Goal: Find specific page/section: Locate a particular part of the current website

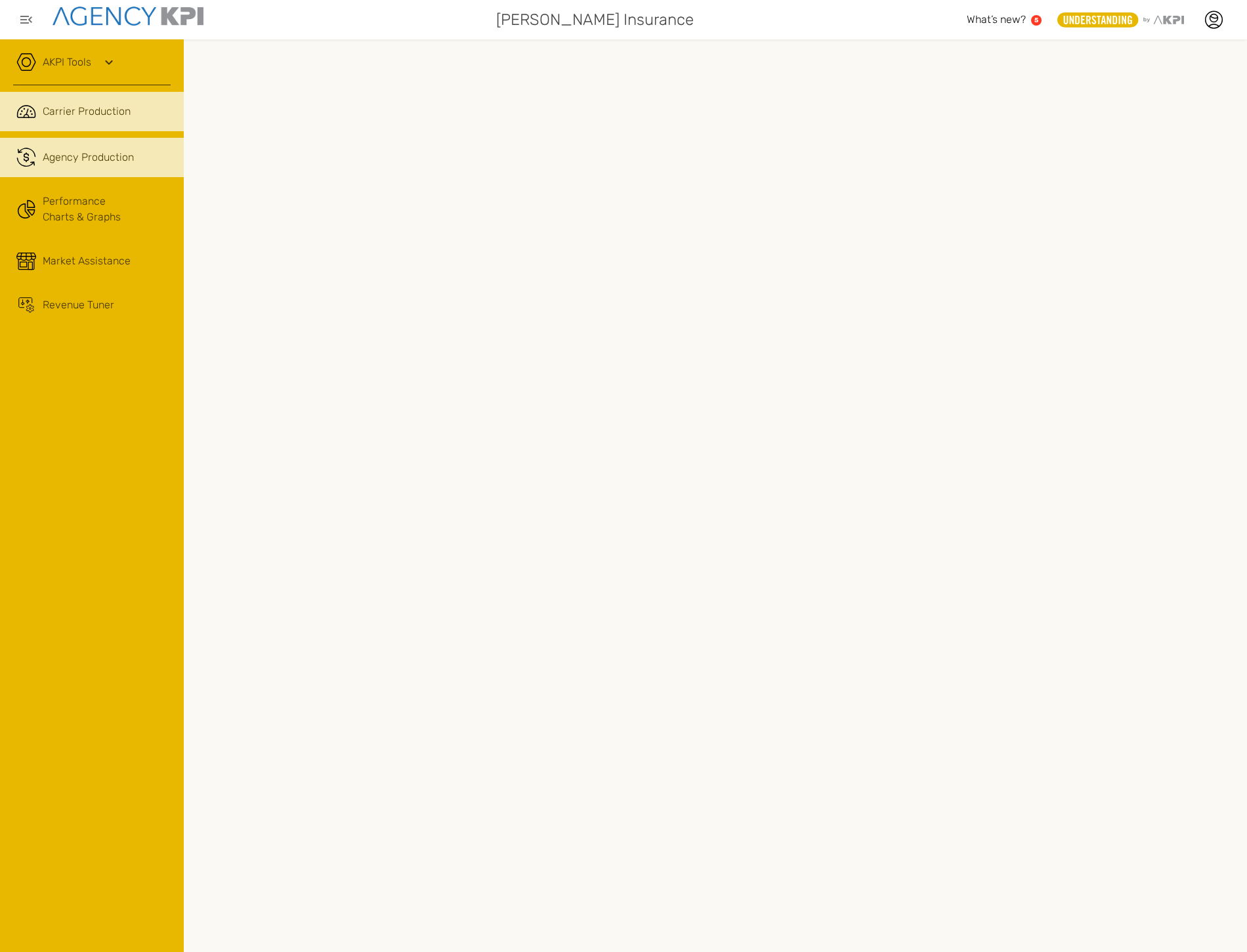
click at [128, 158] on span "Agency Production" at bounding box center [88, 157] width 91 height 16
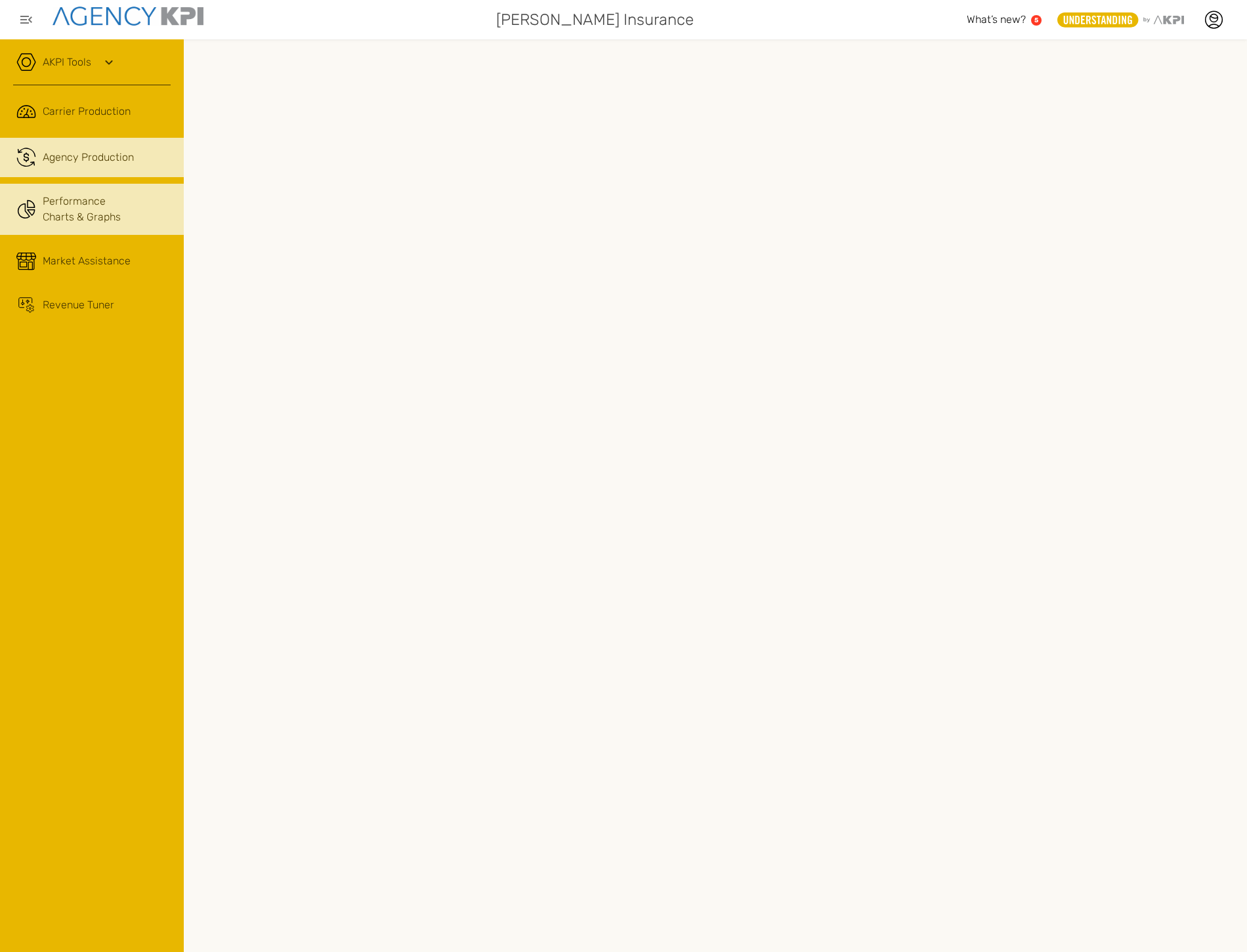
click at [82, 208] on link "Performance Charts & Graphs" at bounding box center [92, 209] width 184 height 51
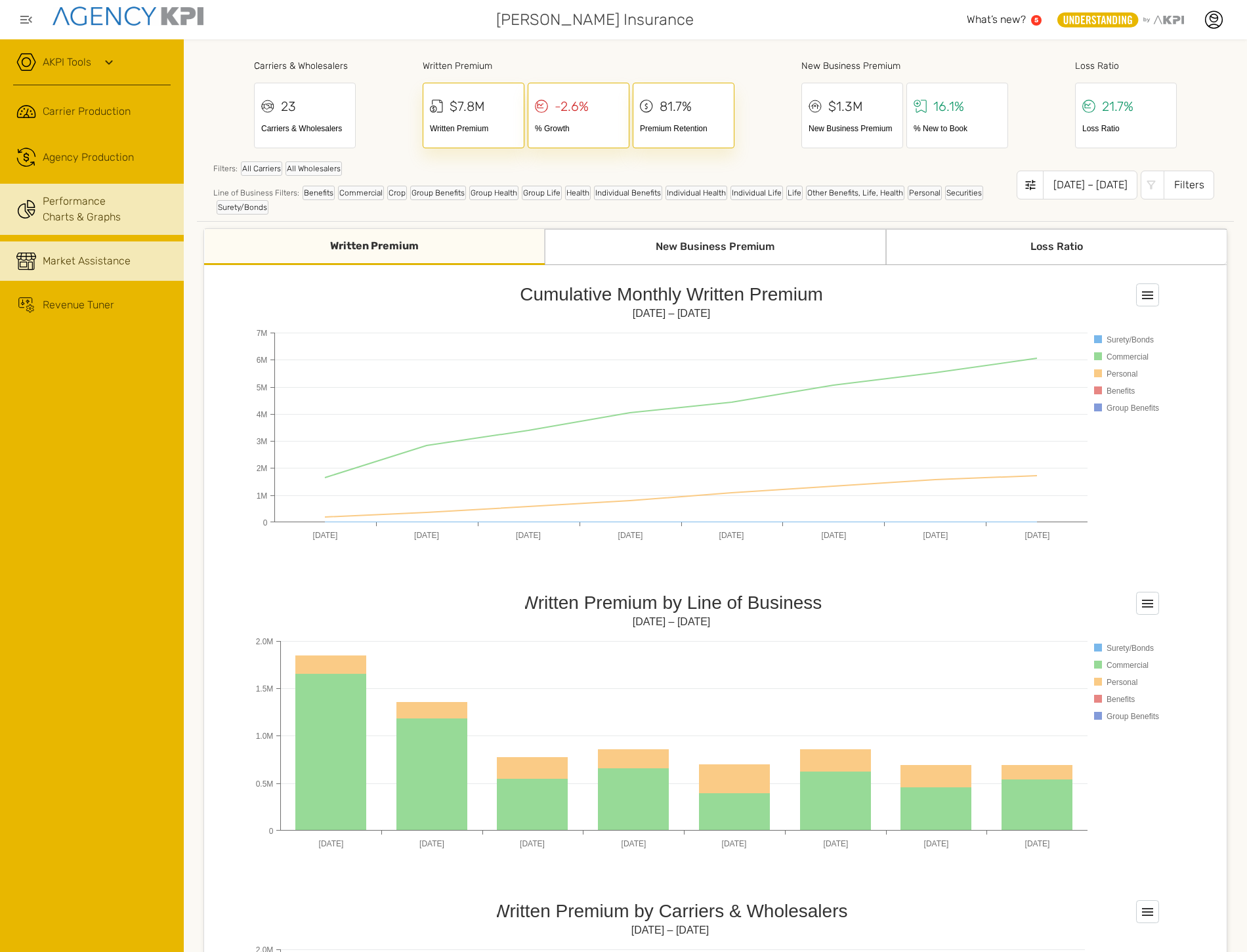
click at [65, 251] on link "Market Assistance" at bounding box center [92, 261] width 184 height 40
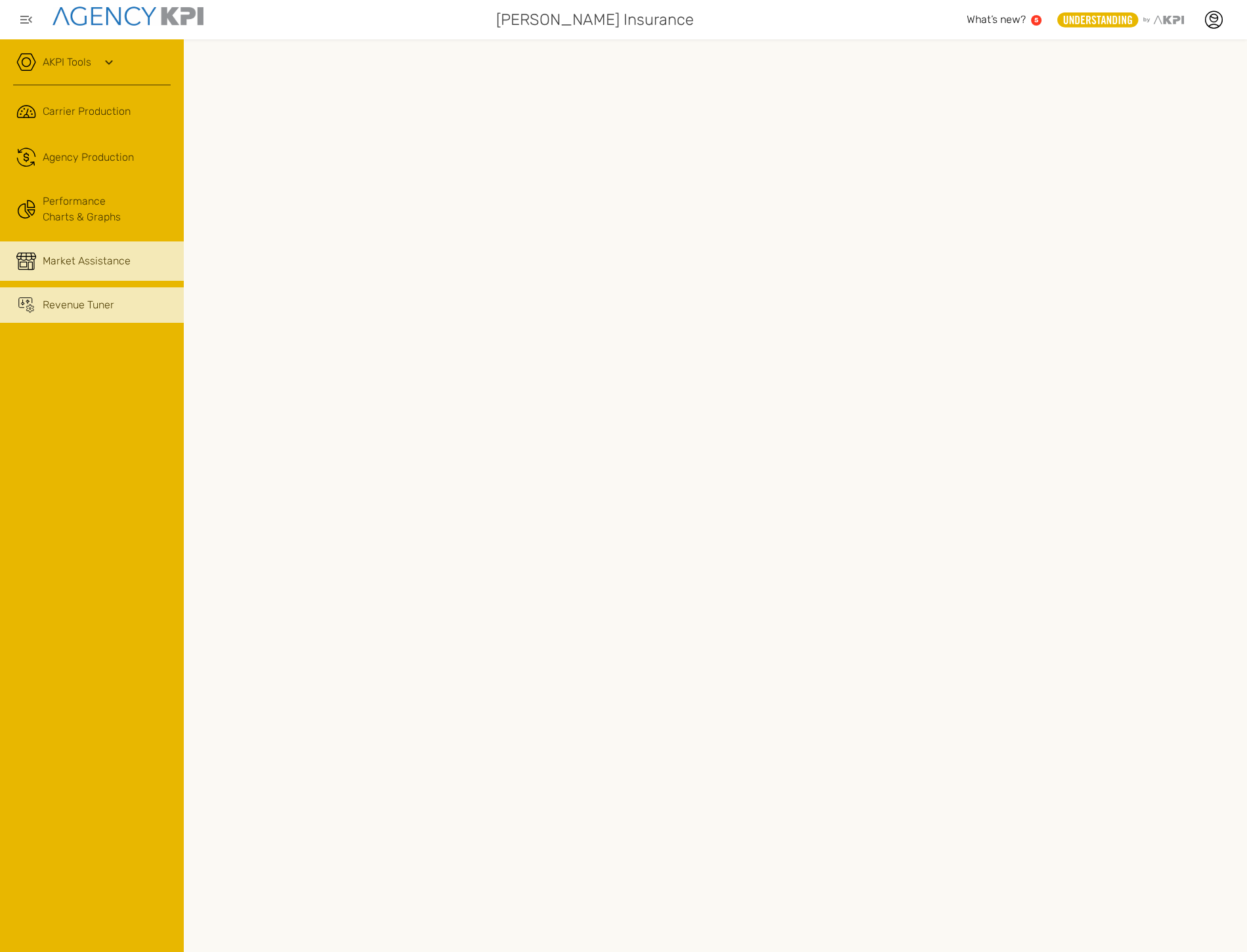
click at [70, 289] on link "Revenue Tuner" at bounding box center [92, 305] width 184 height 36
click at [1221, 23] on icon at bounding box center [1214, 19] width 17 height 17
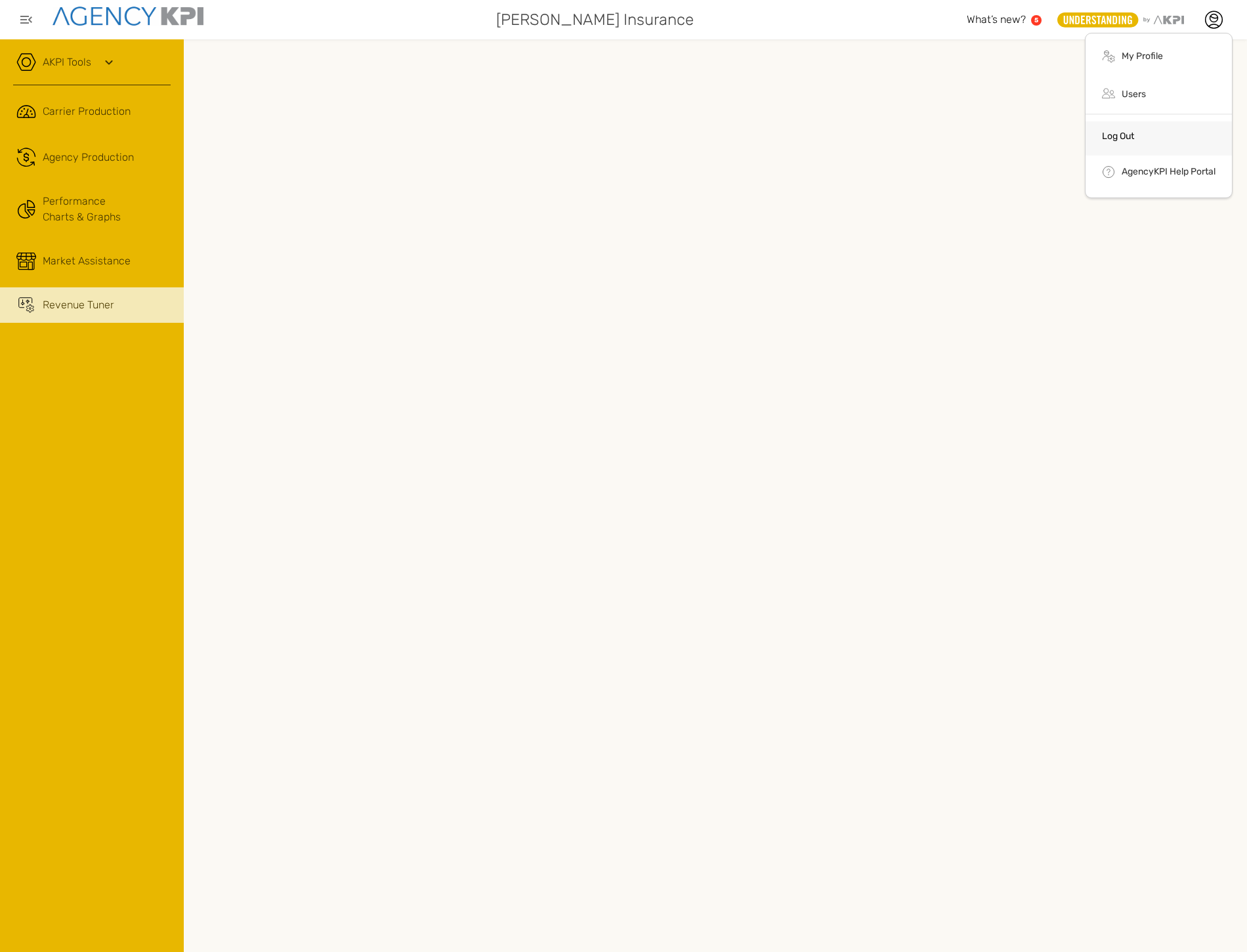
click at [1137, 139] on li "Log Out" at bounding box center [1158, 139] width 146 height 34
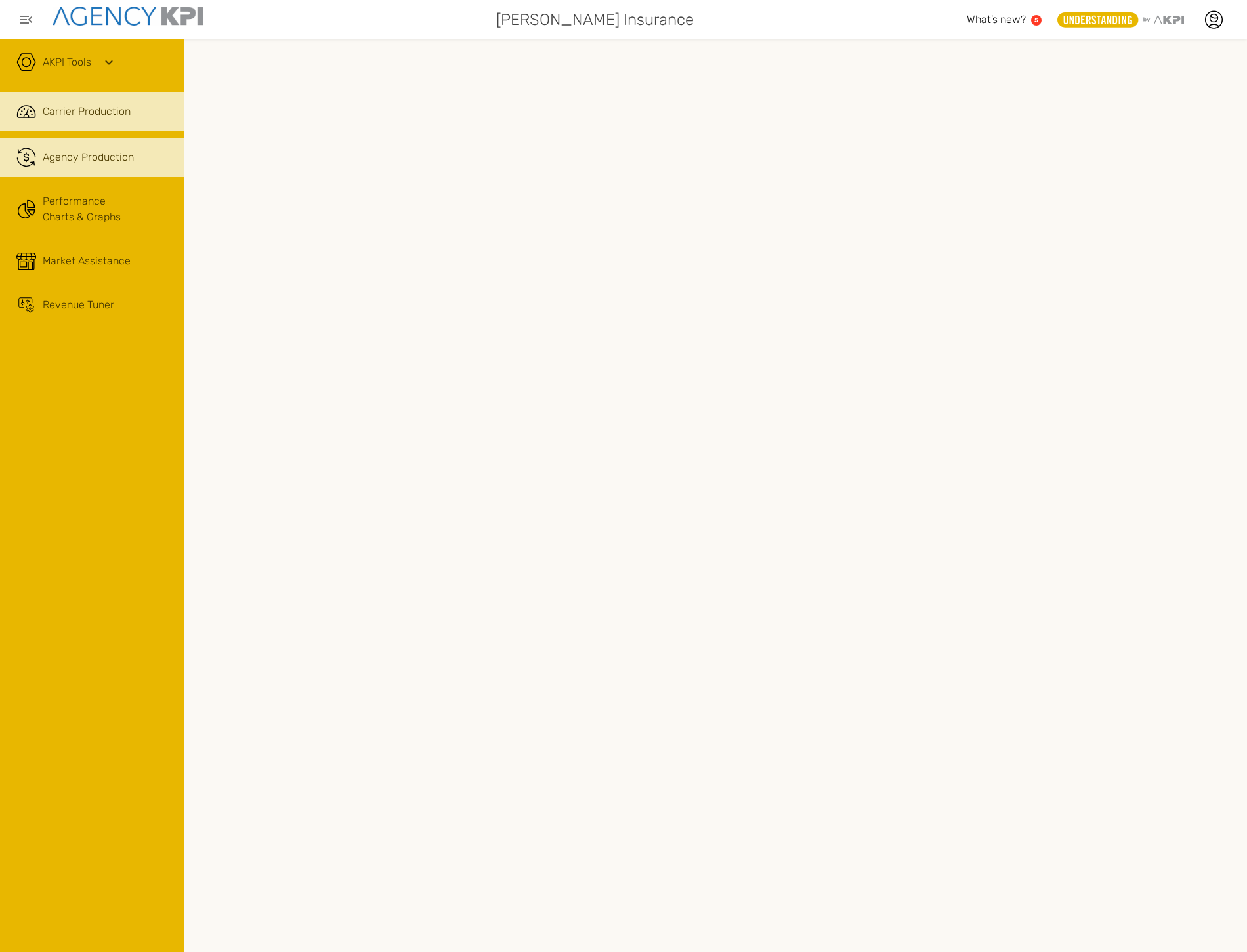
click at [81, 167] on link ".cls-1{fill:none;stroke:#221f20;stroke-linecap:round;stroke-linejoin:round;stro…" at bounding box center [92, 157] width 184 height 40
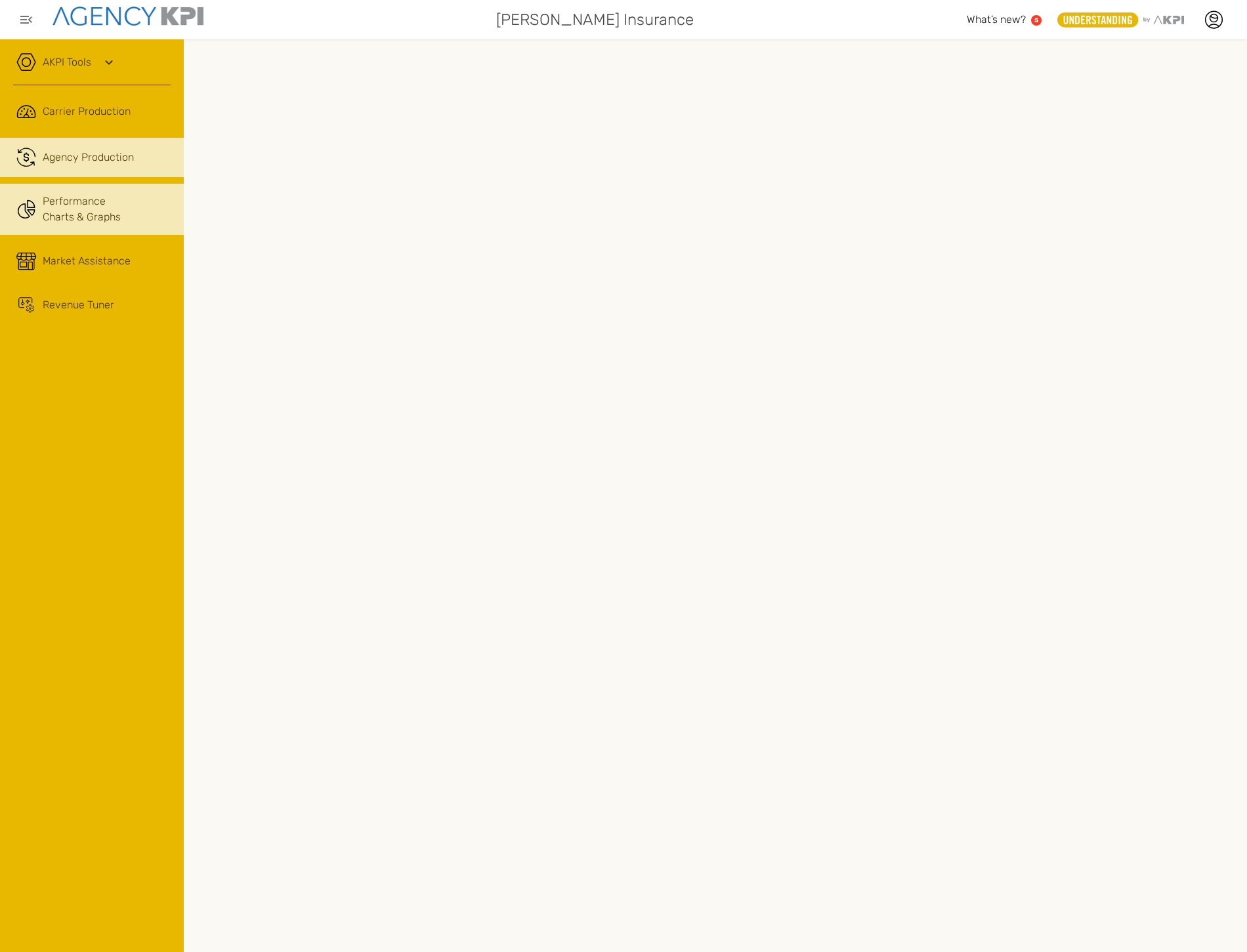
click at [48, 223] on link "Performance Charts & Graphs" at bounding box center [92, 209] width 184 height 51
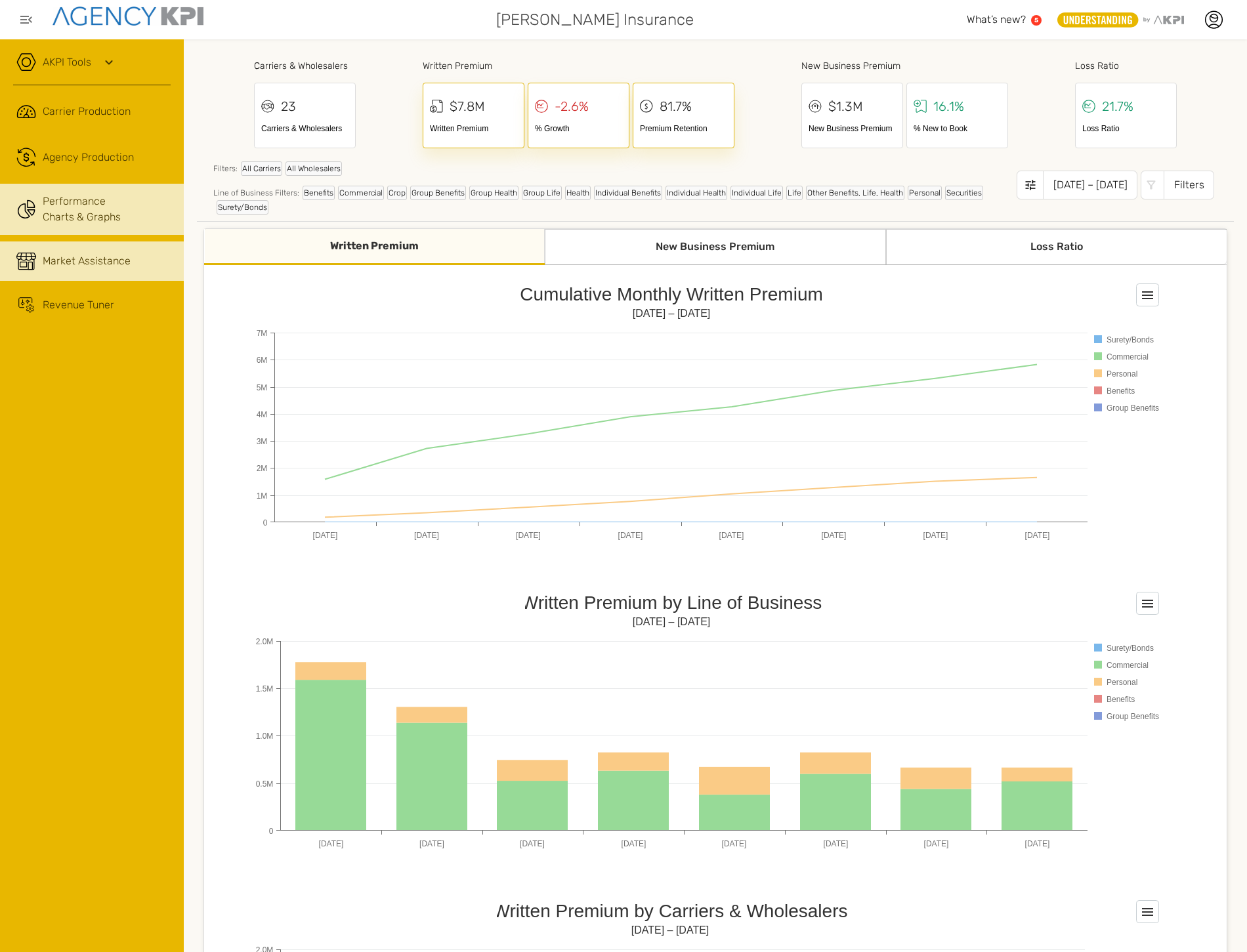
click at [48, 258] on span "Market Assistance" at bounding box center [86, 261] width 88 height 16
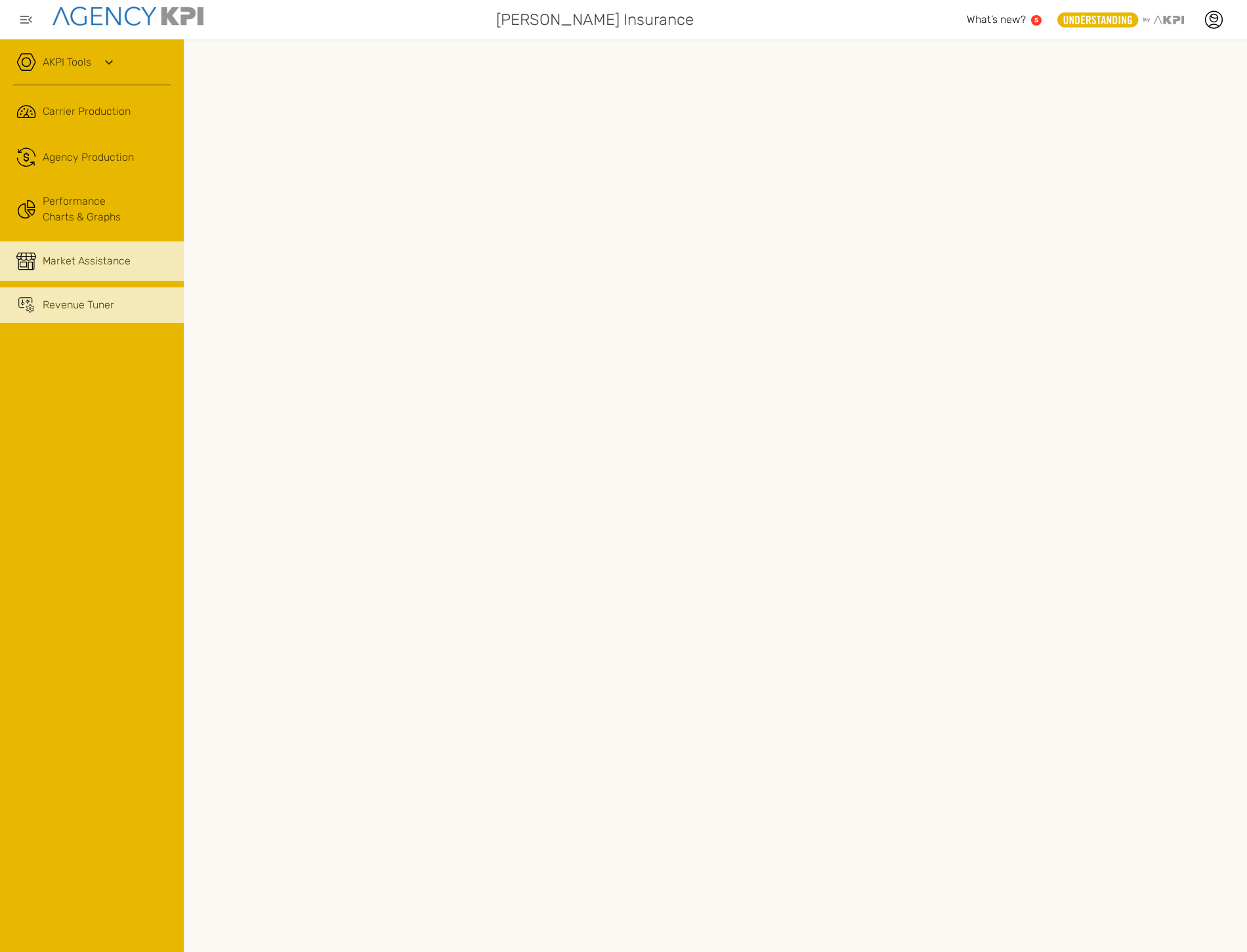
click at [40, 290] on link "Revenue Tuner" at bounding box center [92, 305] width 184 height 36
click at [307, 646] on div "AKPI Tools AMS Data Upload AMS Data Health Input Additional Carrier Production …" at bounding box center [624, 476] width 1247 height 952
